Goal: Transaction & Acquisition: Purchase product/service

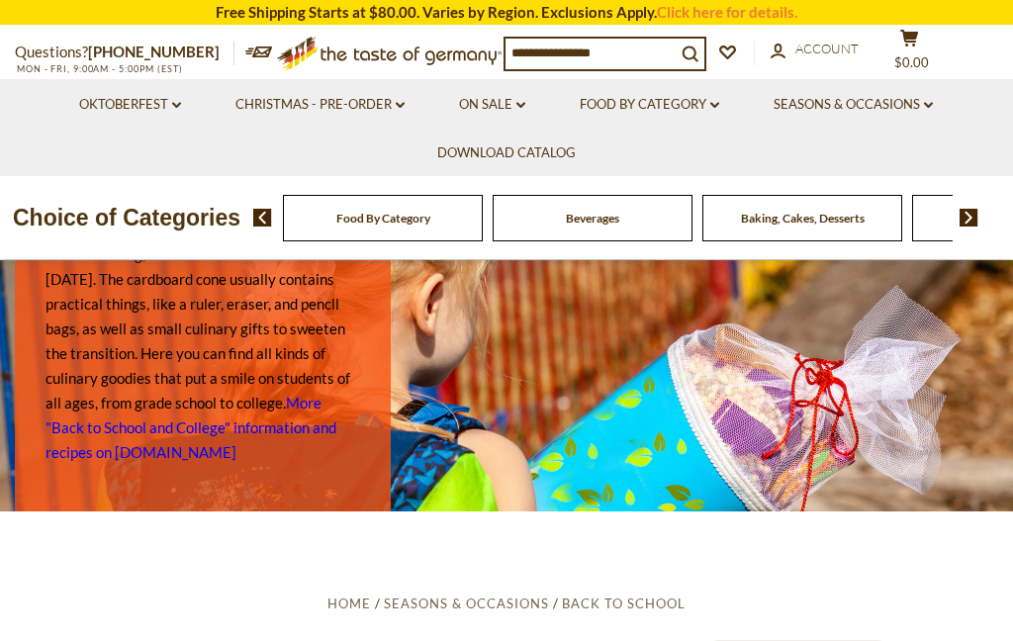
click at [515, 106] on link "On Sale dropdown_arrow" at bounding box center [492, 105] width 66 height 22
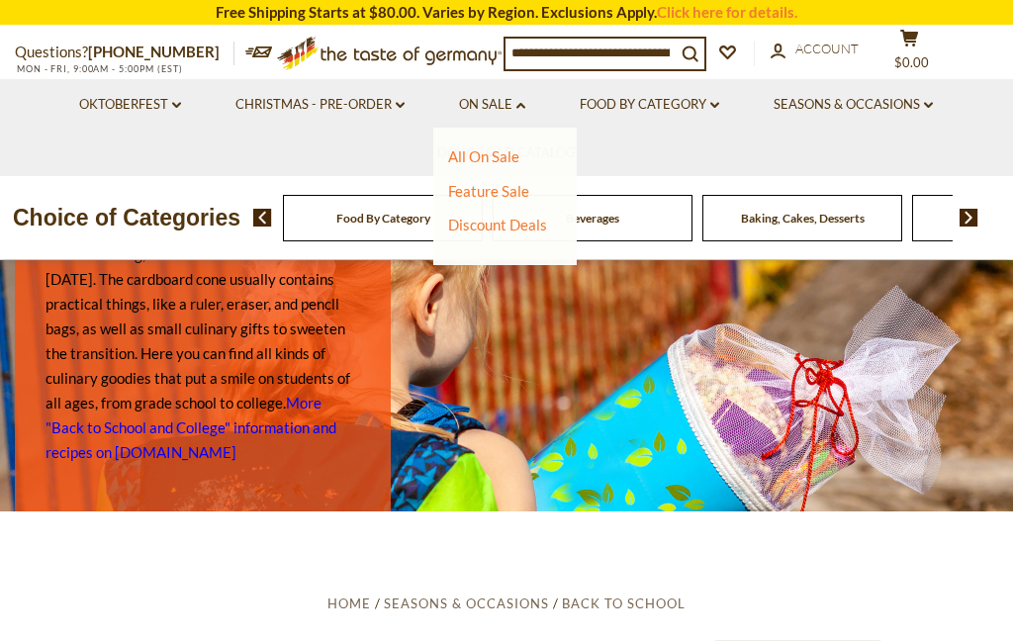
click at [511, 218] on link "Discount Deals" at bounding box center [497, 225] width 99 height 28
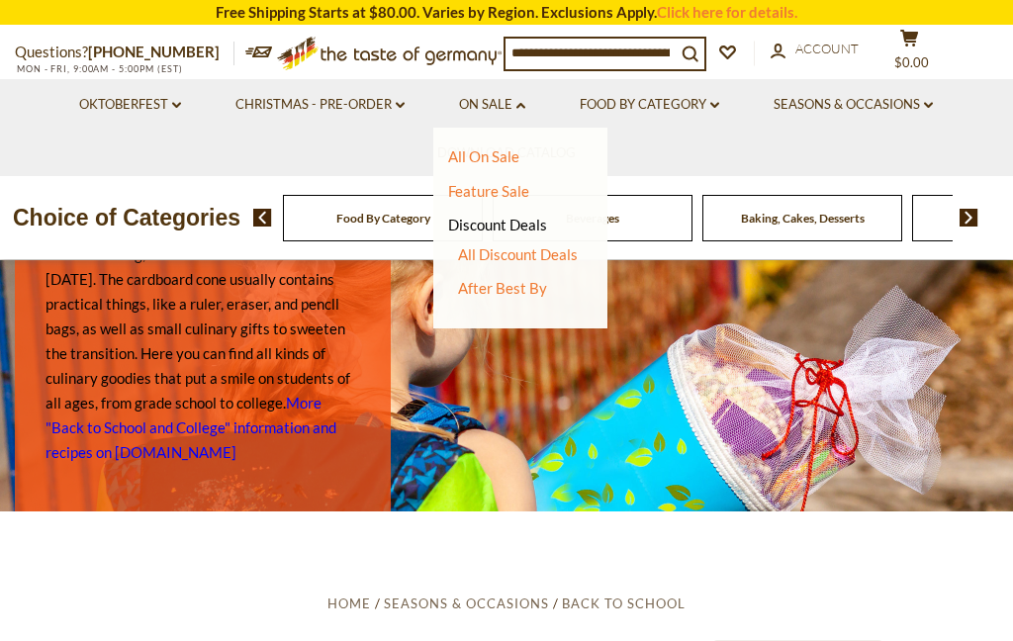
click at [522, 286] on link "After Best By" at bounding box center [502, 288] width 89 height 18
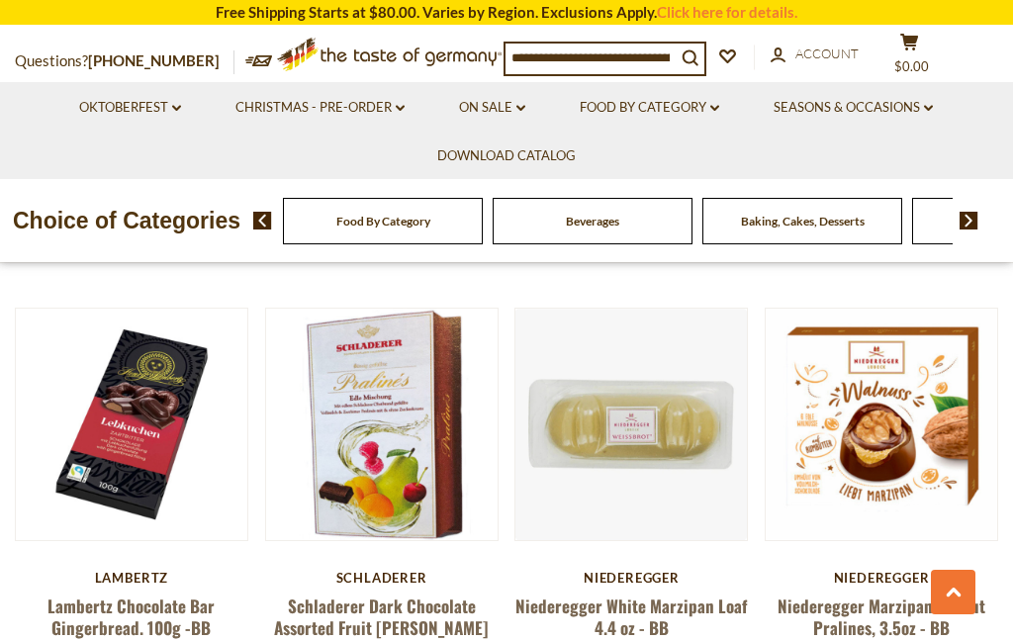
scroll to position [894, 0]
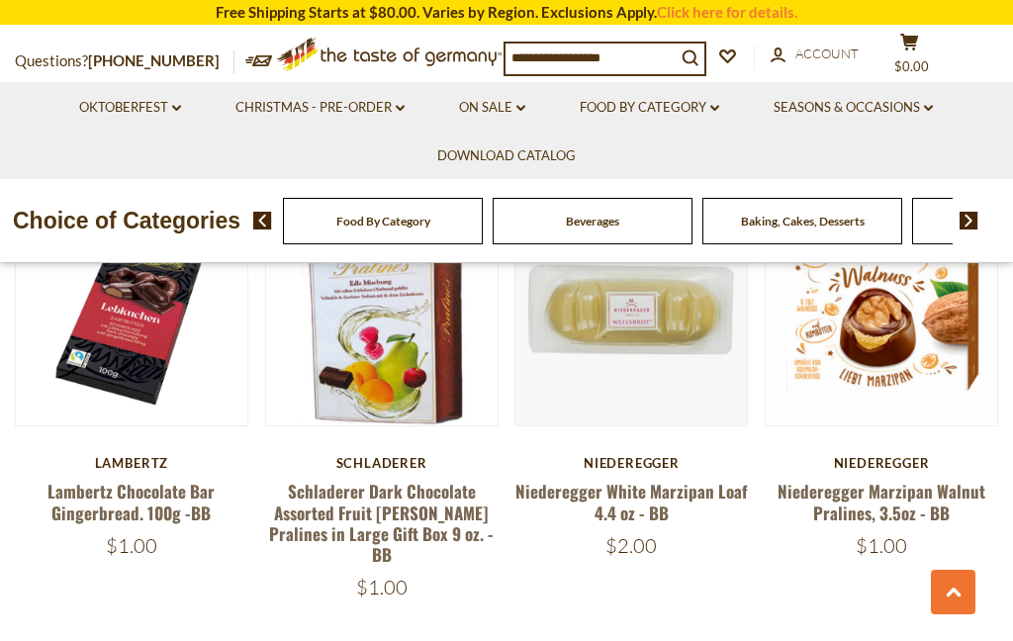
click at [138, 479] on link "Lambertz Chocolate Bar Gingerbread. 100g -BB" at bounding box center [130, 501] width 167 height 45
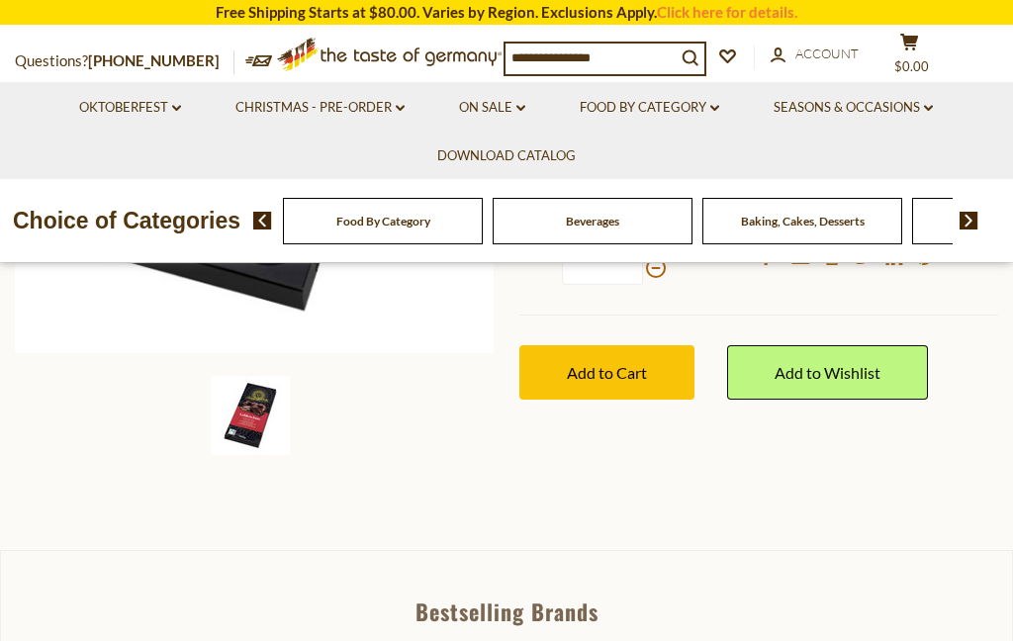
scroll to position [504, 0]
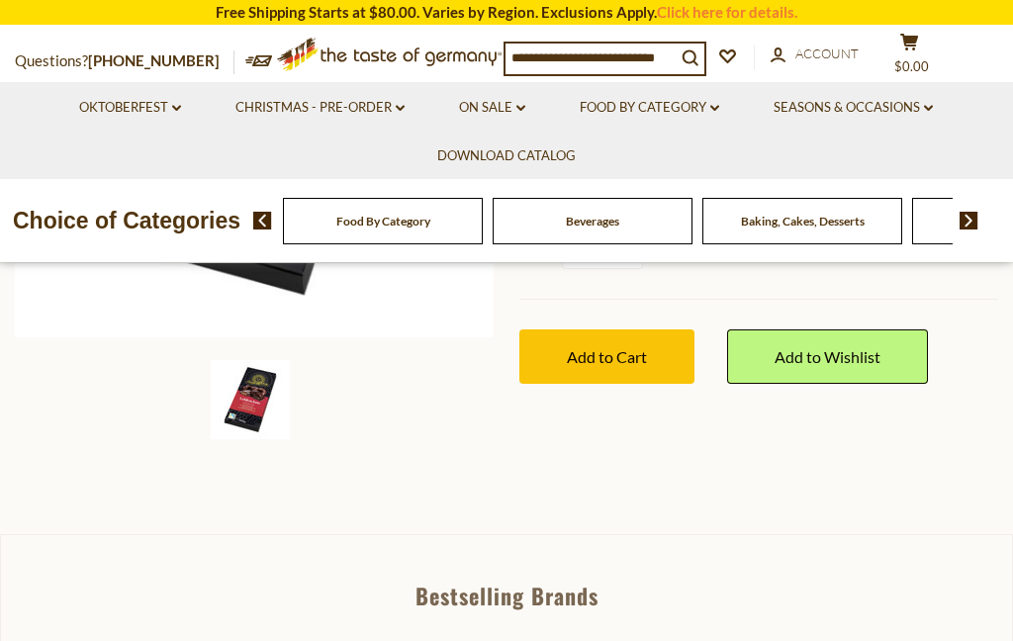
click at [277, 427] on img at bounding box center [250, 399] width 79 height 79
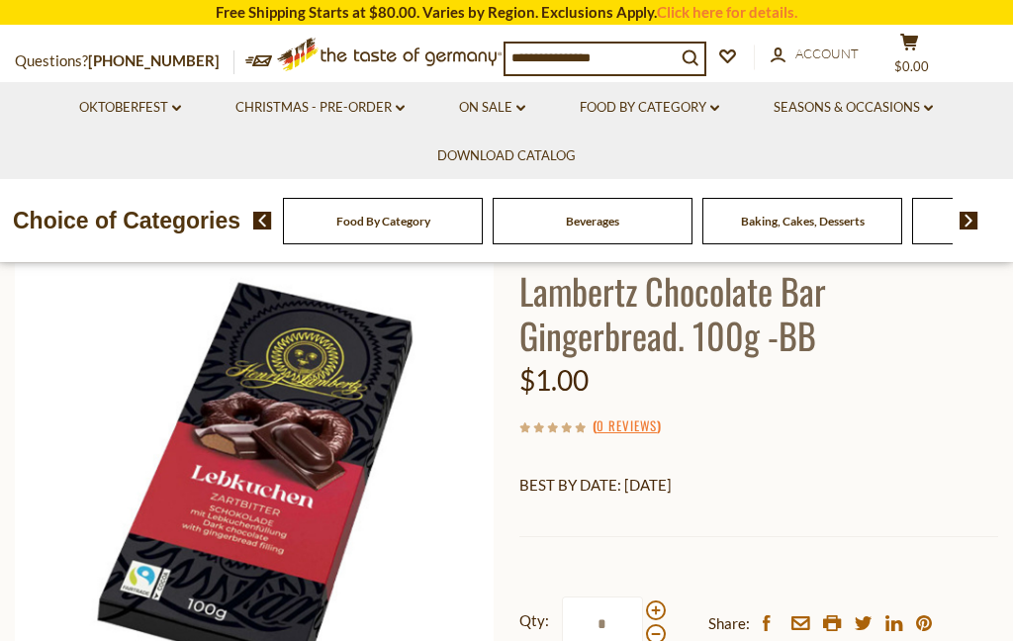
scroll to position [0, 0]
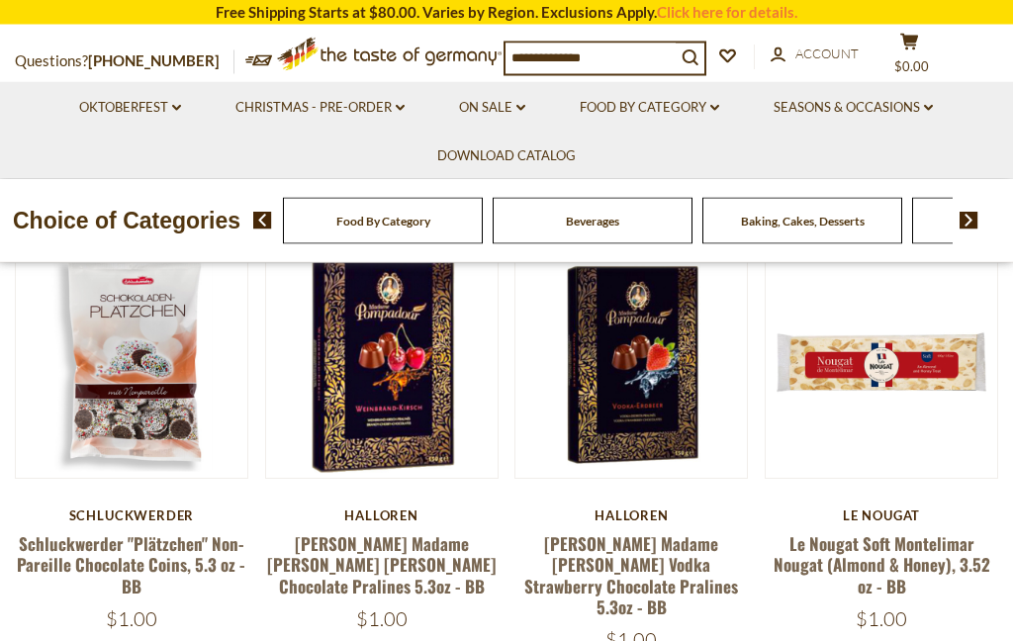
scroll to position [376, 0]
click at [523, 97] on link "On Sale dropdown_arrow" at bounding box center [492, 108] width 66 height 22
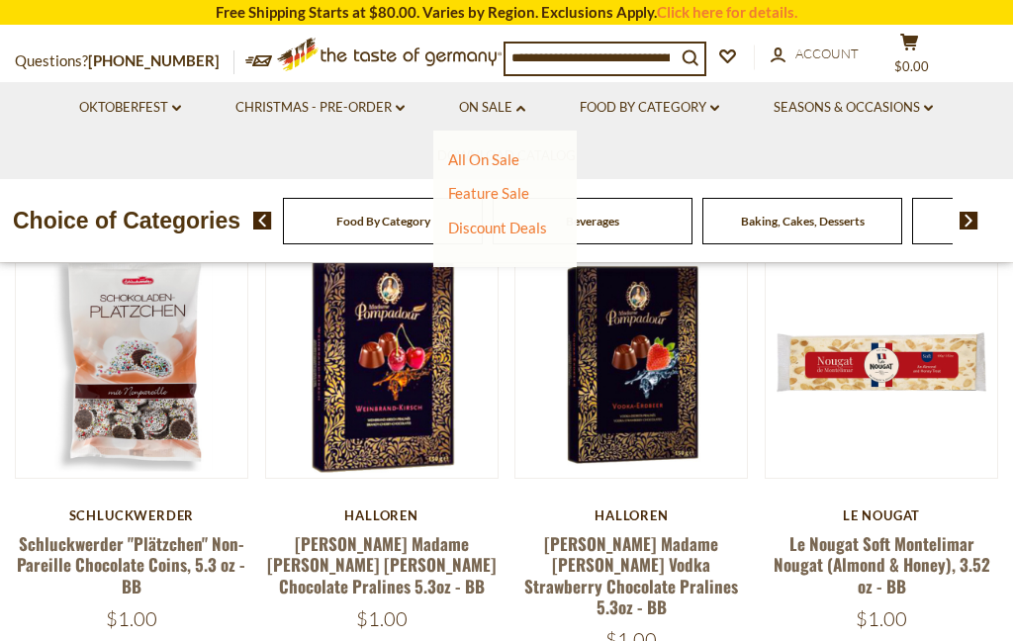
click at [506, 218] on link "Discount Deals" at bounding box center [497, 228] width 99 height 28
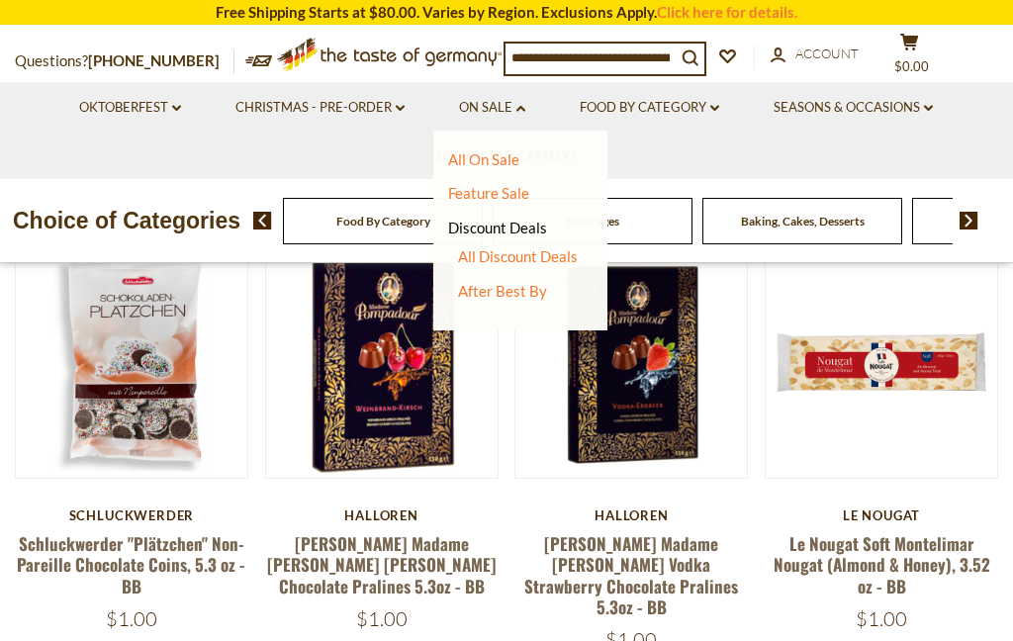
click at [519, 247] on link "All Discount Deals" at bounding box center [518, 256] width 120 height 18
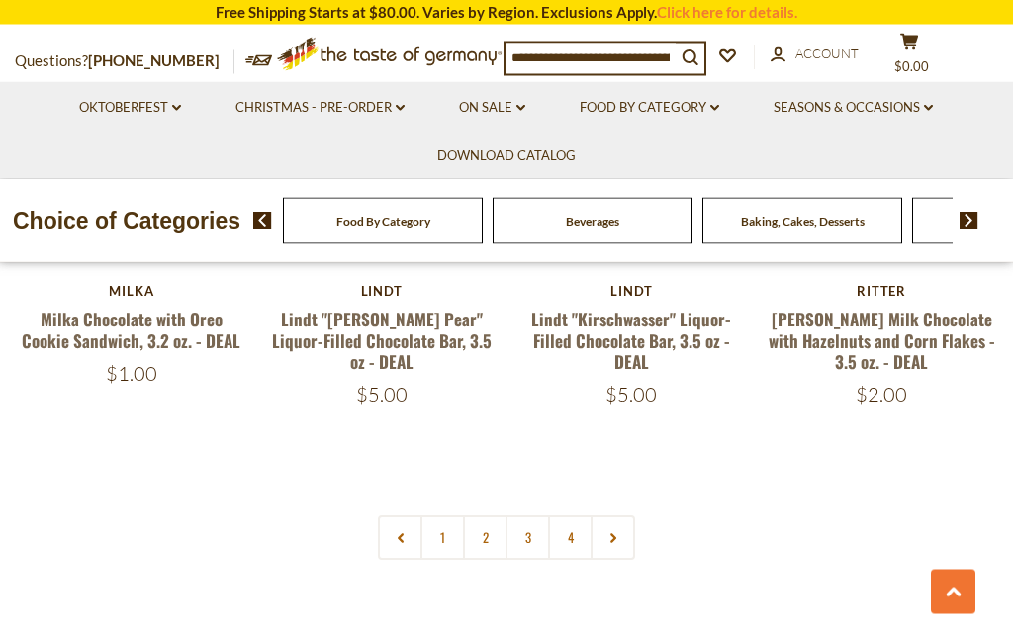
scroll to position [4138, 0]
click at [626, 515] on link at bounding box center [612, 537] width 45 height 45
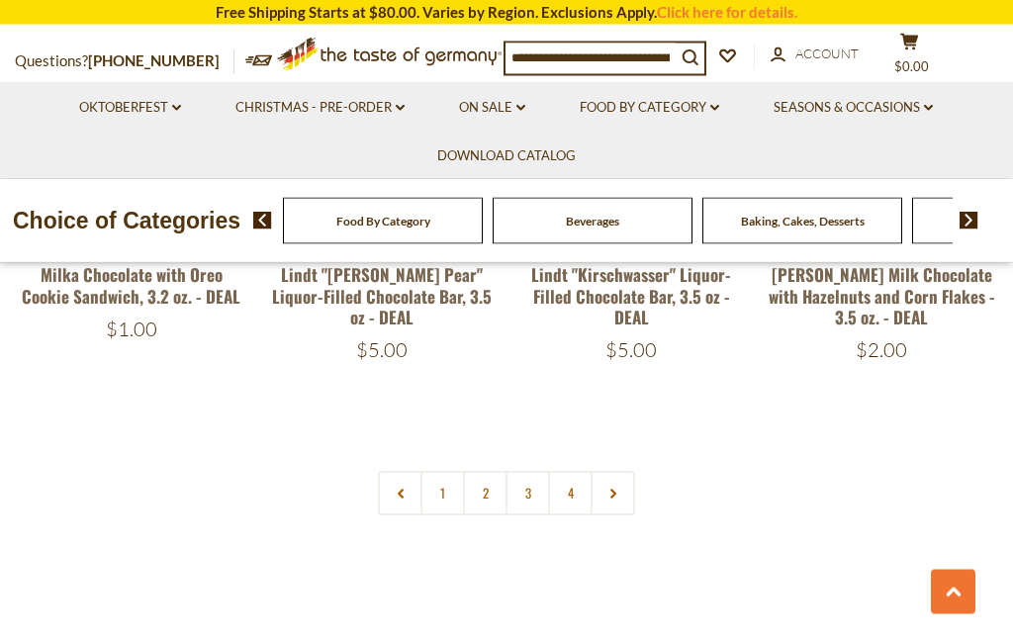
scroll to position [4193, 0]
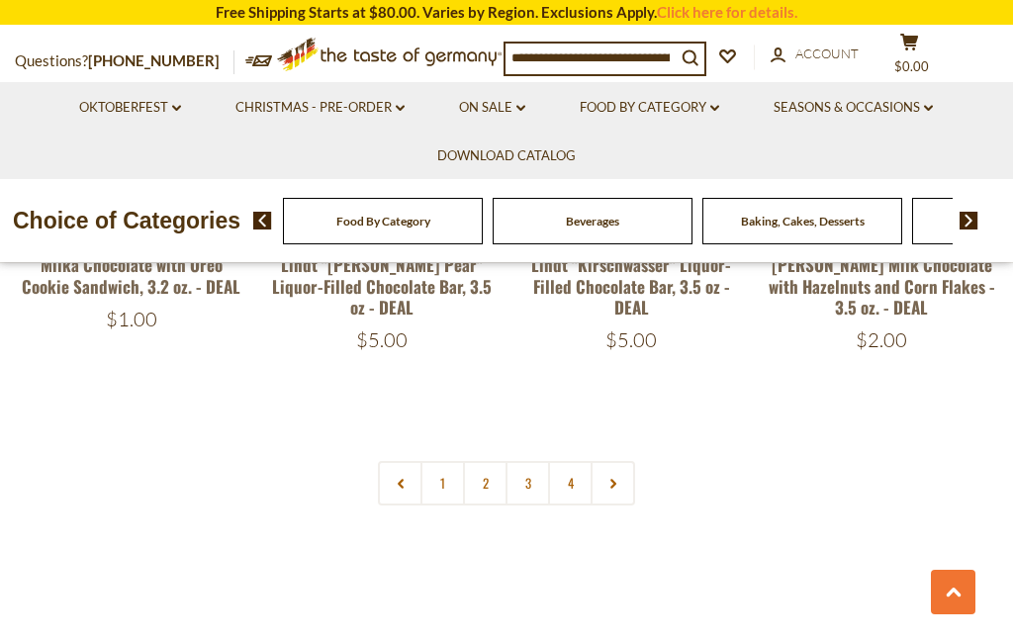
click at [530, 465] on link "3" at bounding box center [527, 483] width 45 height 45
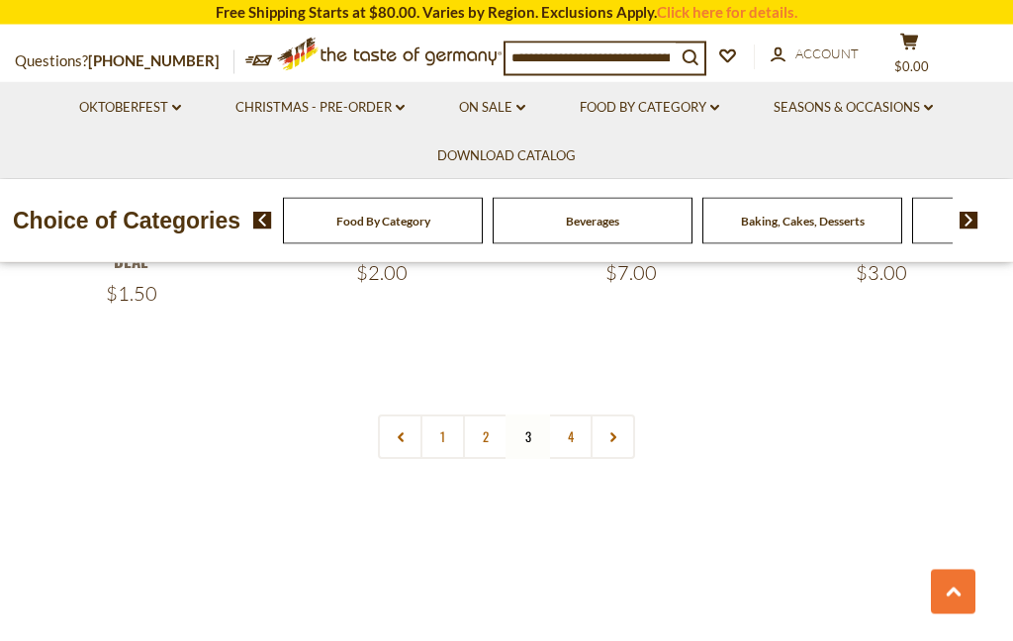
scroll to position [4344, 0]
click at [567, 414] on link "4" at bounding box center [570, 436] width 45 height 45
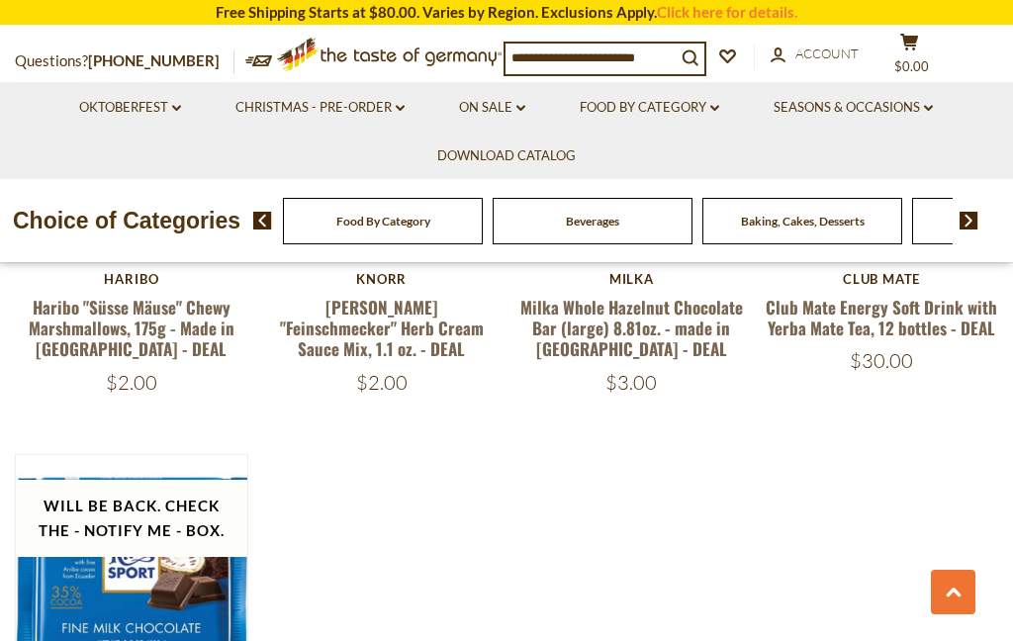
scroll to position [2384, 0]
